Goal: Transaction & Acquisition: Obtain resource

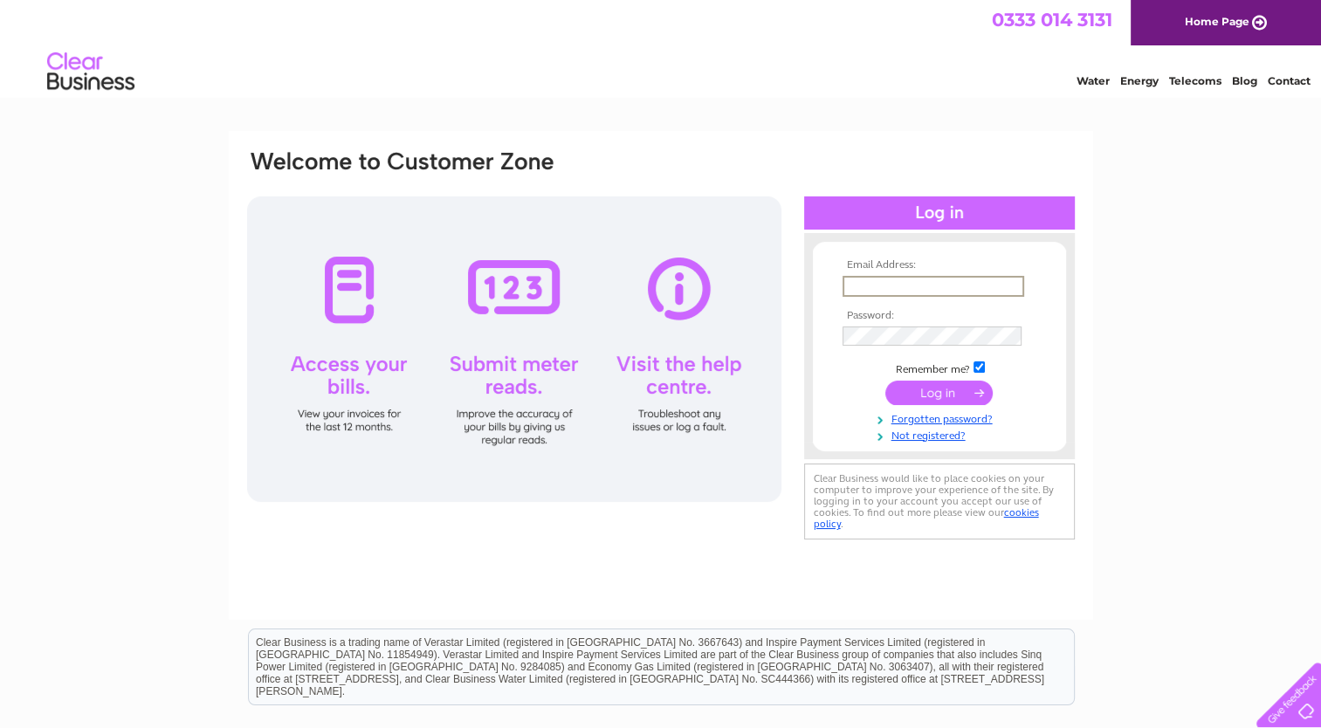
click at [906, 281] on input "text" at bounding box center [933, 286] width 182 height 21
type input "[EMAIL_ADDRESS][DOMAIN_NAME]"
click at [885, 381] on input "submit" at bounding box center [938, 393] width 107 height 24
click at [885, 380] on input "submit" at bounding box center [938, 392] width 107 height 24
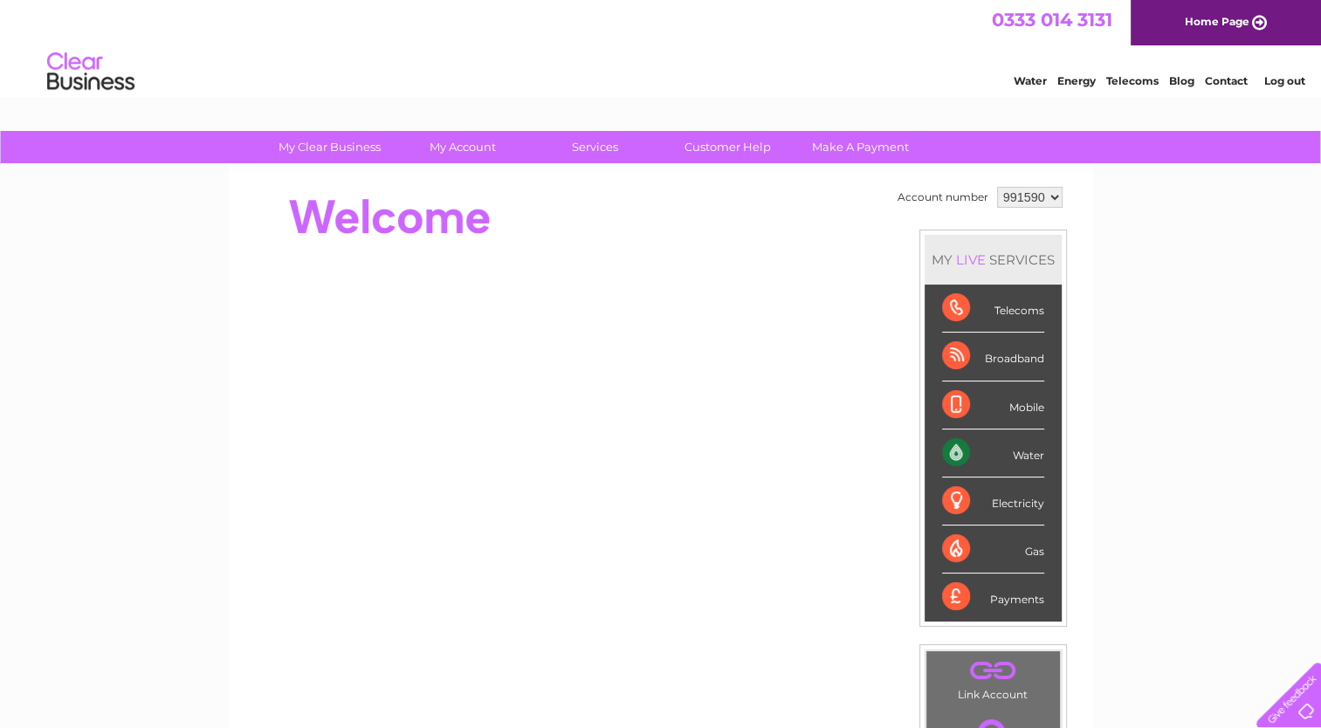
click at [1280, 84] on link "Log out" at bounding box center [1283, 80] width 41 height 13
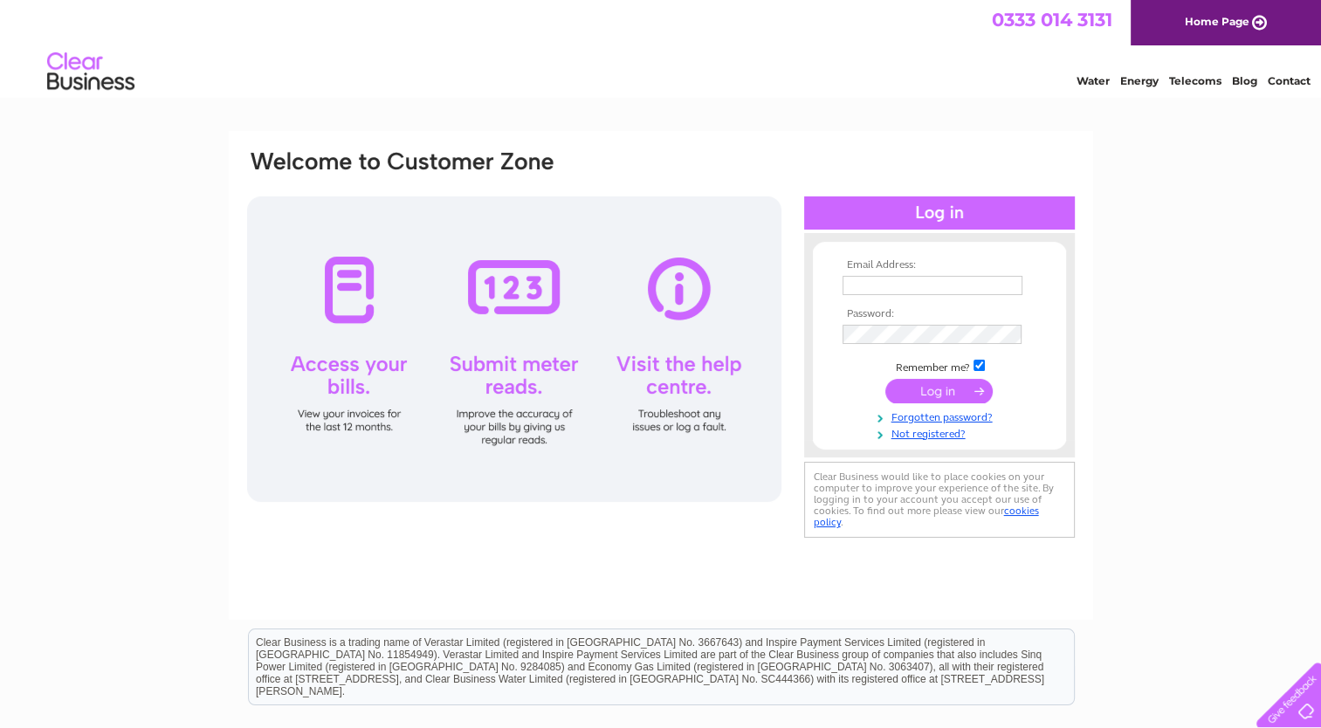
click at [878, 286] on input "text" at bounding box center [932, 285] width 180 height 19
type input "[EMAIL_ADDRESS][DOMAIN_NAME]"
click at [885, 380] on input "submit" at bounding box center [938, 392] width 107 height 24
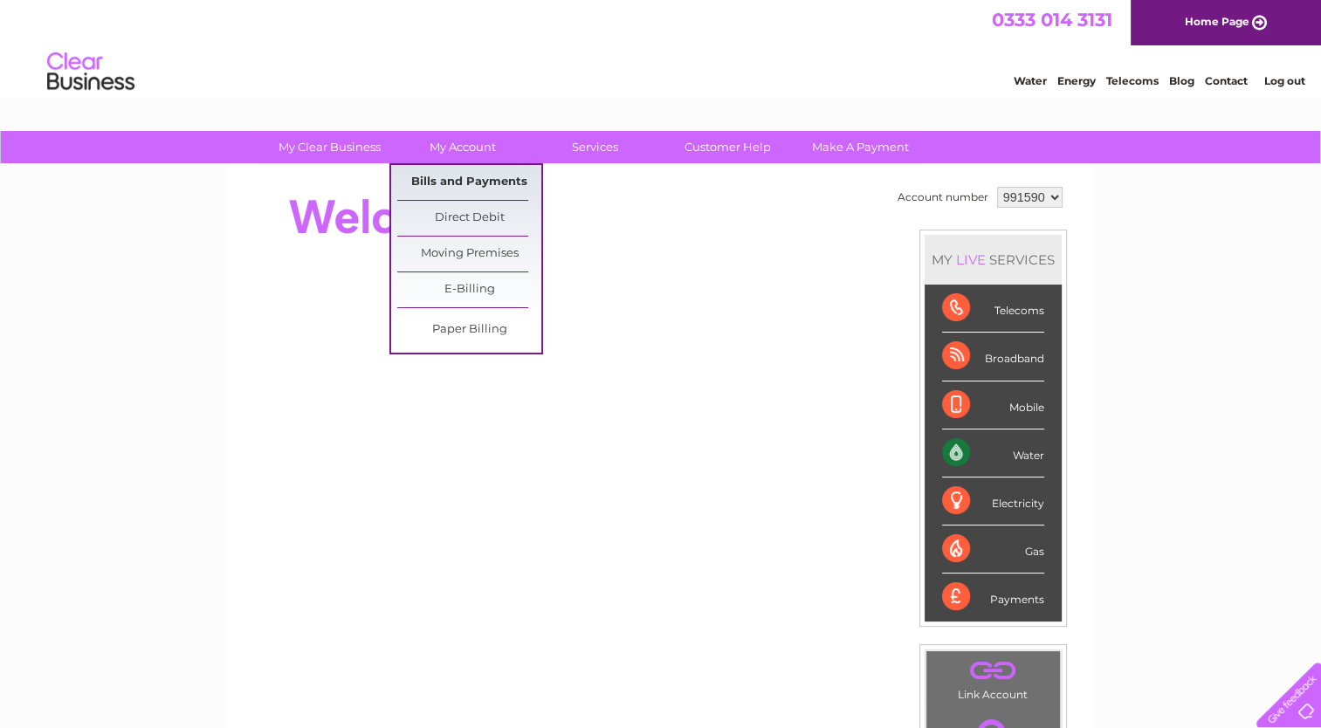
click at [461, 175] on link "Bills and Payments" at bounding box center [469, 182] width 144 height 35
click at [485, 183] on link "Bills and Payments" at bounding box center [469, 182] width 144 height 35
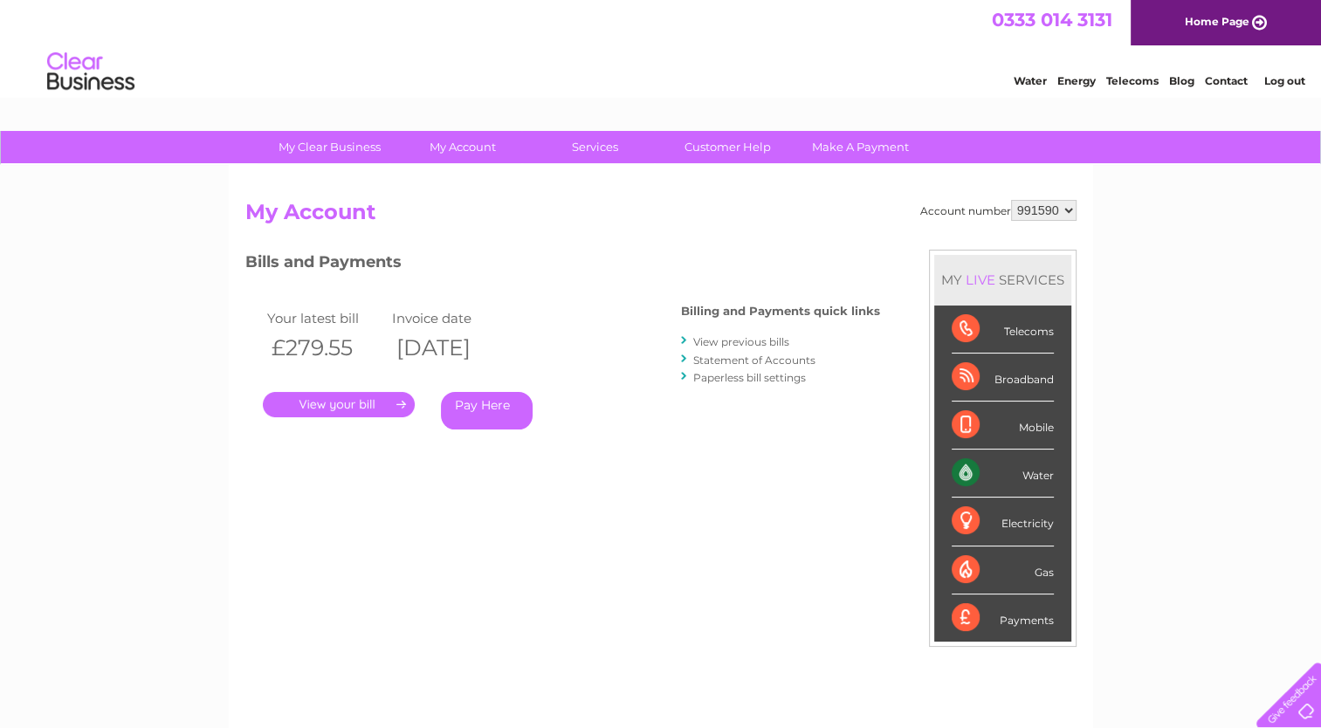
click at [377, 395] on link "." at bounding box center [339, 404] width 152 height 25
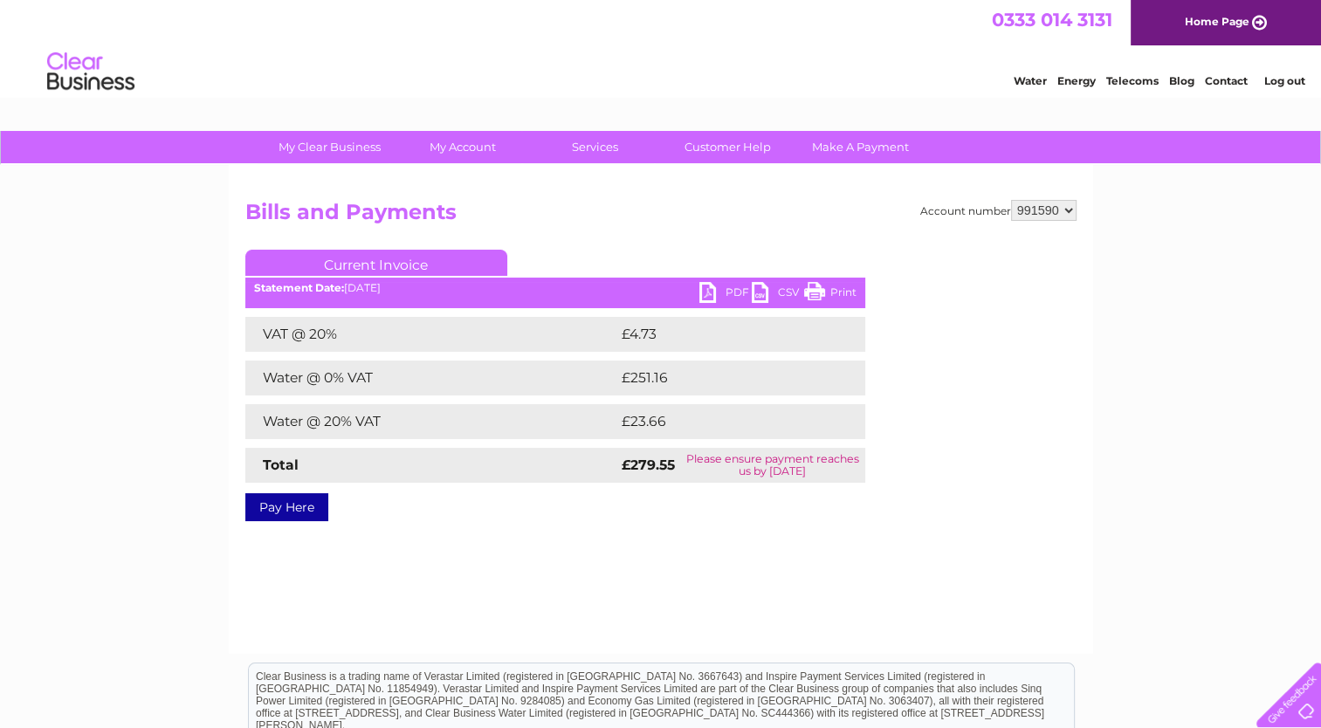
click at [729, 288] on link "PDF" at bounding box center [725, 294] width 52 height 25
